Goal: Information Seeking & Learning: Learn about a topic

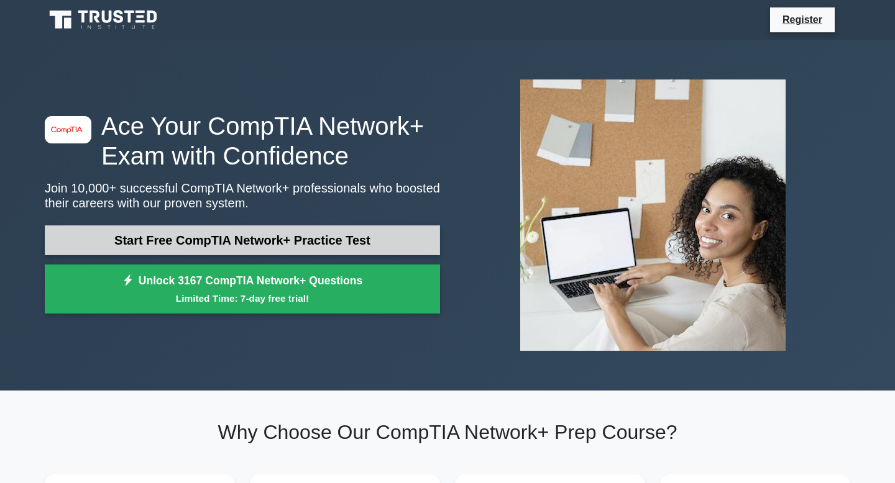
click at [345, 247] on link "Start Free CompTIA Network+ Practice Test" at bounding box center [242, 241] width 395 height 30
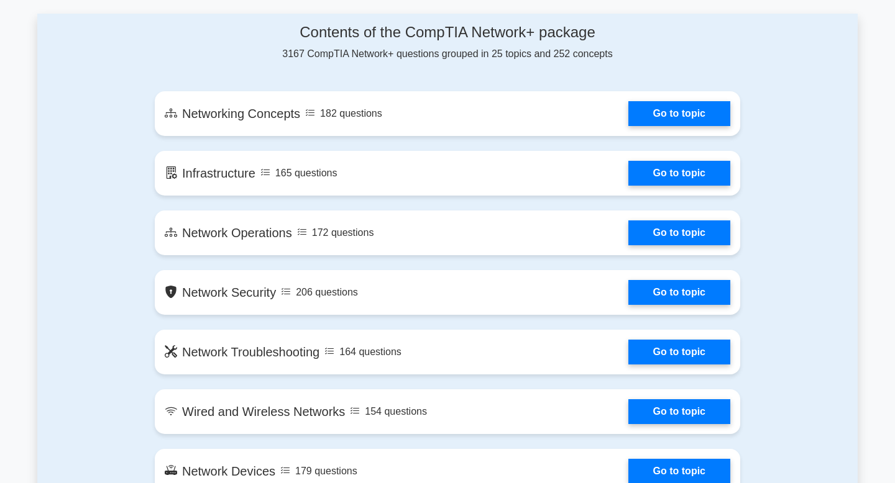
scroll to position [664, 0]
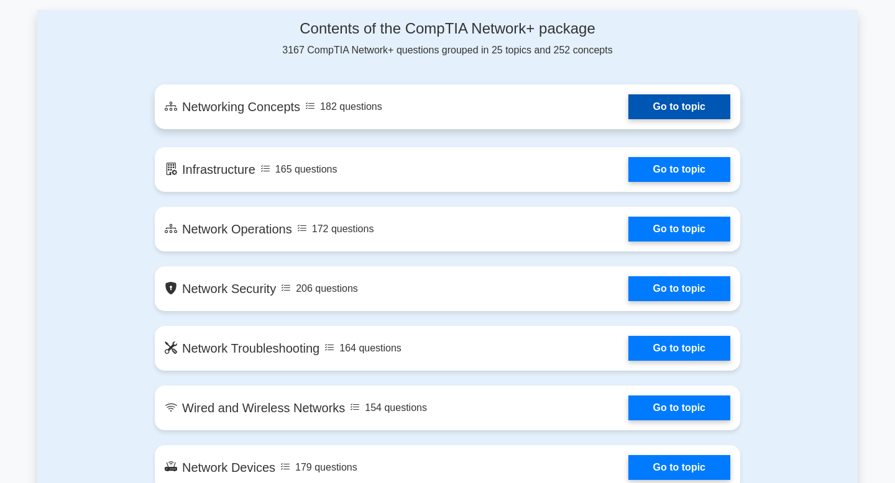
click at [628, 108] on link "Go to topic" at bounding box center [679, 106] width 102 height 25
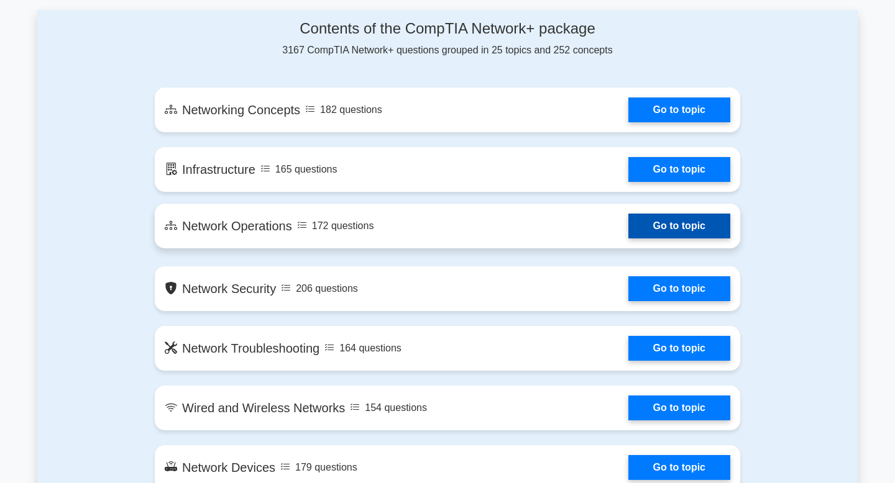
click at [628, 237] on link "Go to topic" at bounding box center [679, 226] width 102 height 25
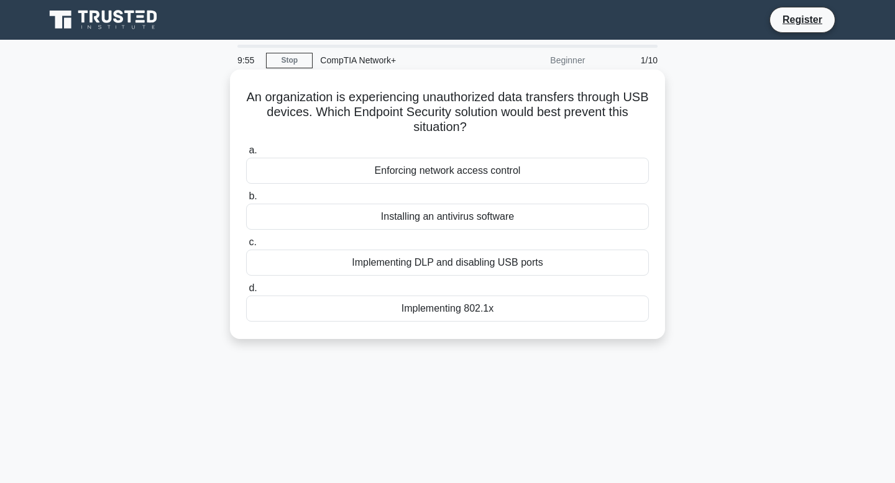
click at [419, 173] on div "Enforcing network access control" at bounding box center [447, 171] width 403 height 26
click at [246, 155] on input "a. Enforcing network access control" at bounding box center [246, 151] width 0 height 8
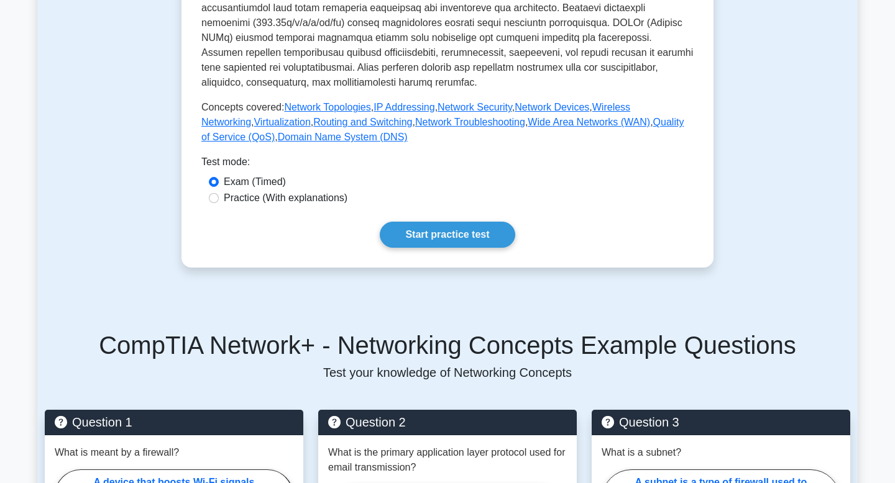
scroll to position [470, 0]
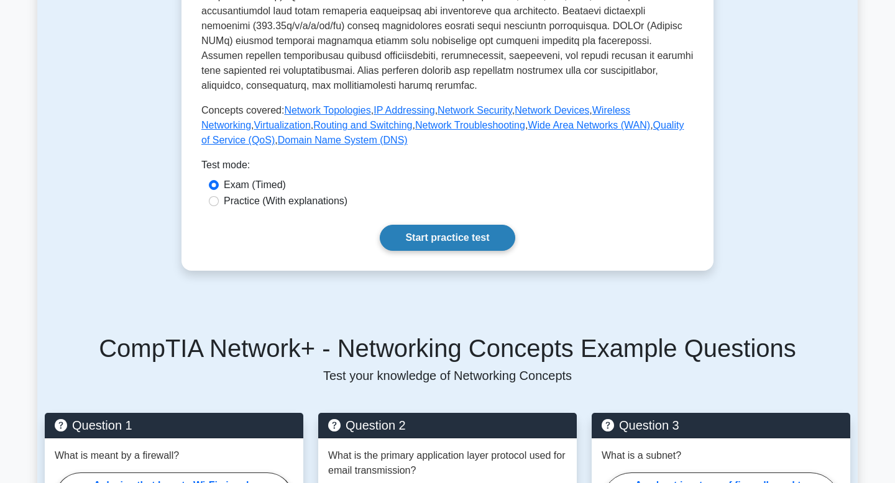
click at [430, 225] on link "Start practice test" at bounding box center [447, 238] width 135 height 26
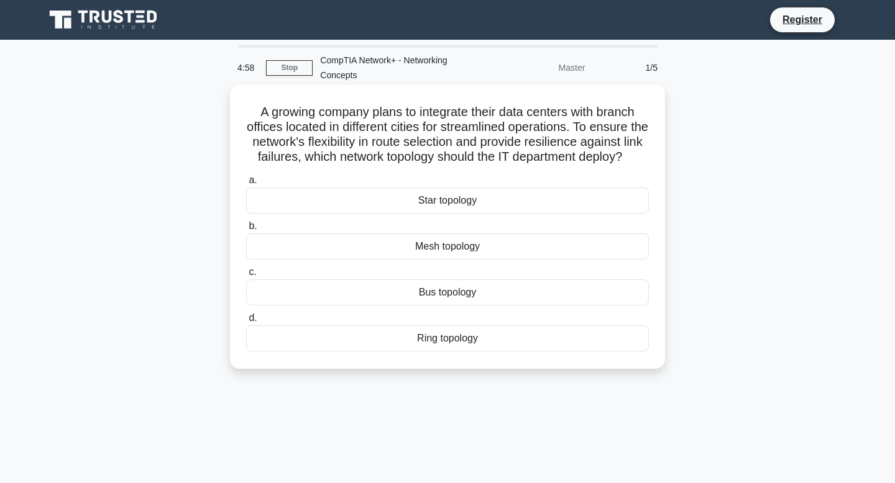
click at [438, 204] on div "Star topology" at bounding box center [447, 201] width 403 height 26
click at [246, 185] on input "a. Star topology" at bounding box center [246, 180] width 0 height 8
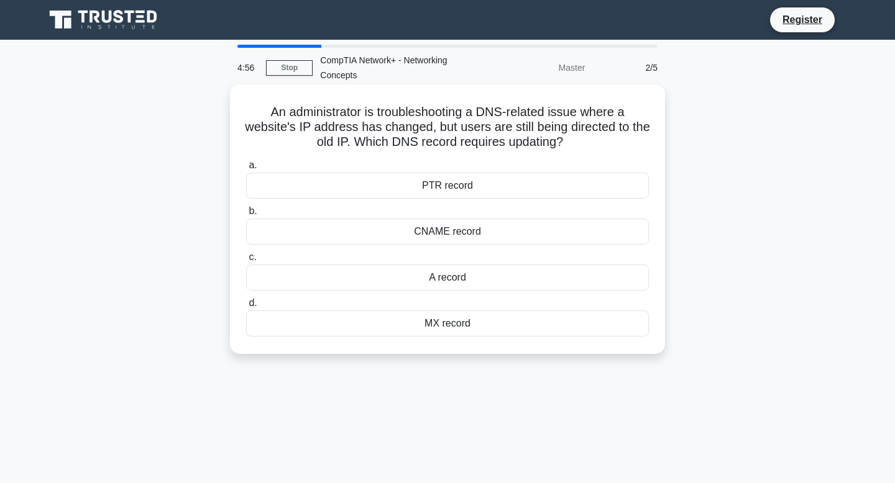
click at [451, 188] on div "PTR record" at bounding box center [447, 186] width 403 height 26
click at [246, 170] on input "a. PTR record" at bounding box center [246, 166] width 0 height 8
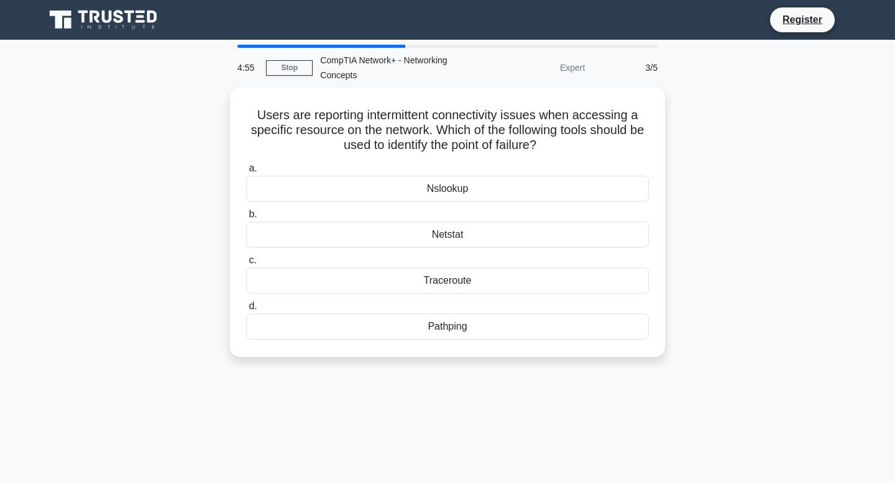
click at [451, 188] on div "Nslookup" at bounding box center [447, 189] width 403 height 26
click at [246, 173] on input "a. Nslookup" at bounding box center [246, 169] width 0 height 8
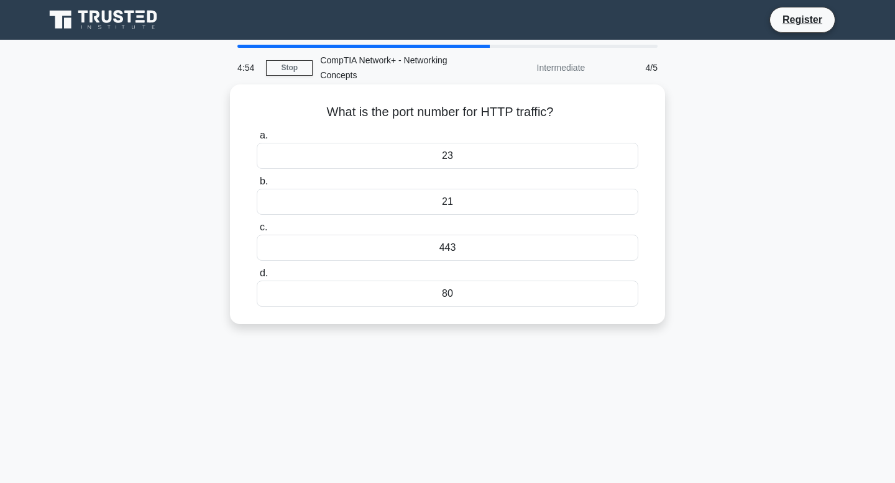
click at [451, 199] on div "21" at bounding box center [447, 202] width 381 height 26
click at [257, 186] on input "b. 21" at bounding box center [257, 182] width 0 height 8
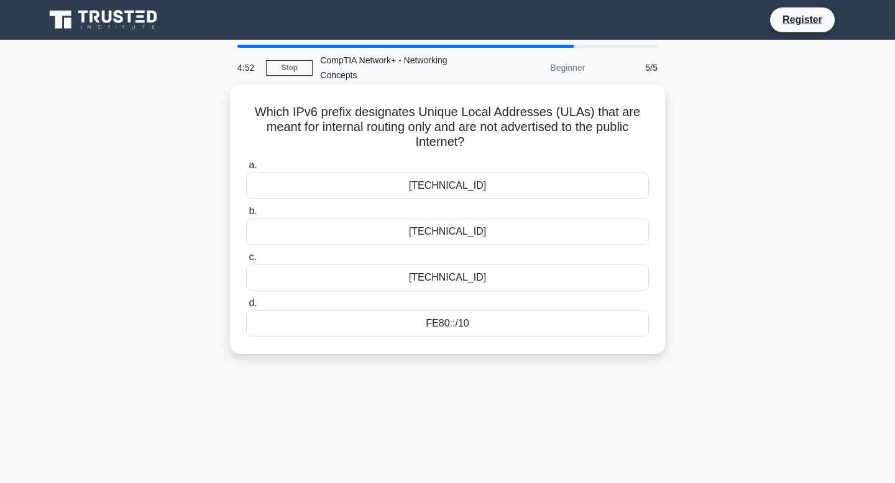
click at [455, 191] on div "FF00::/8" at bounding box center [447, 186] width 403 height 26
click at [246, 170] on input "a. FF00::/8" at bounding box center [246, 166] width 0 height 8
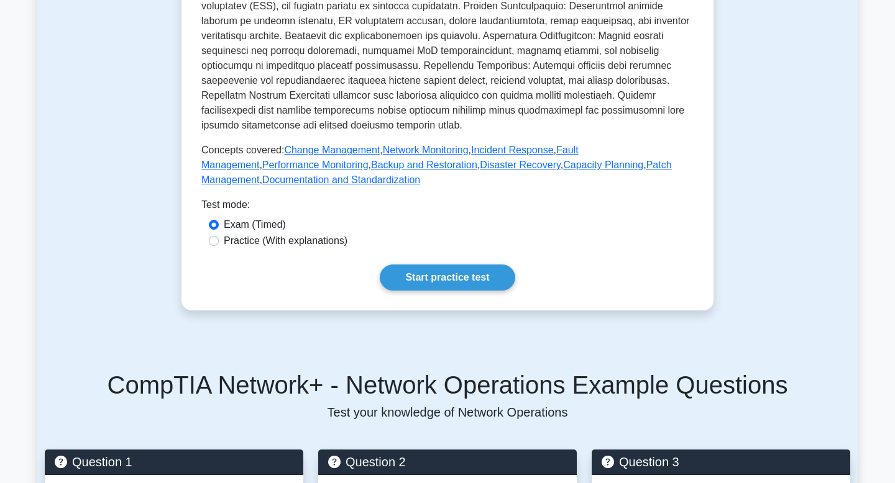
scroll to position [454, 0]
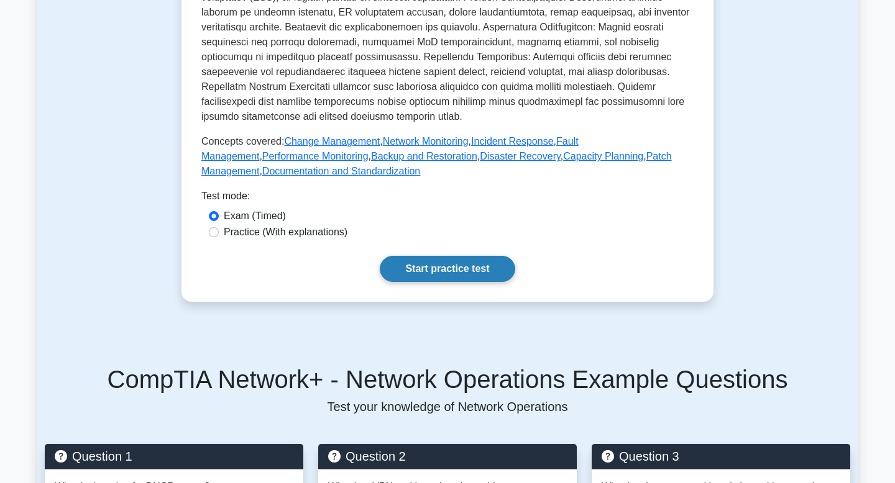
click at [408, 272] on link "Start practice test" at bounding box center [447, 269] width 135 height 26
